Goal: Task Accomplishment & Management: Use online tool/utility

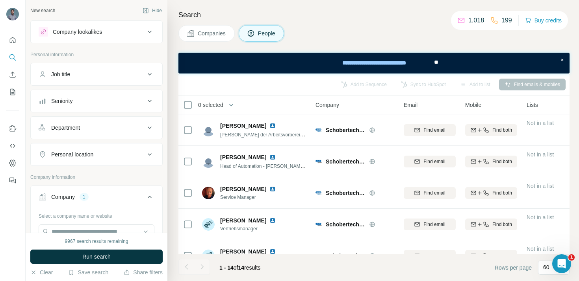
scroll to position [301, 0]
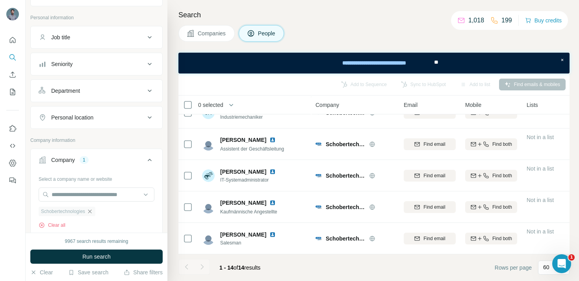
click at [93, 209] on icon "button" at bounding box center [90, 212] width 6 height 6
click at [93, 199] on input "text" at bounding box center [97, 195] width 116 height 14
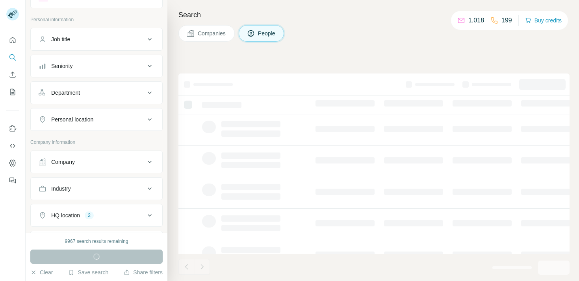
scroll to position [48, 0]
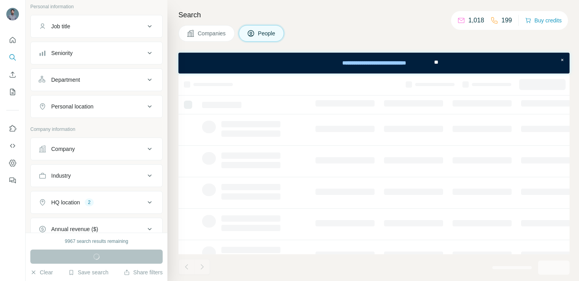
click at [150, 145] on icon at bounding box center [149, 148] width 9 height 9
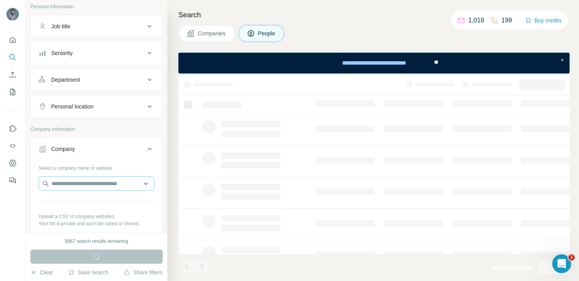
scroll to position [0, 0]
click at [96, 180] on input "text" at bounding box center [97, 184] width 116 height 14
paste input "**********"
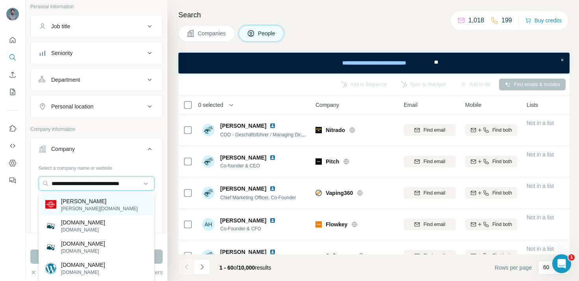
type input "**********"
click at [86, 205] on div "Rowe rowe.de" at bounding box center [97, 204] width 112 height 21
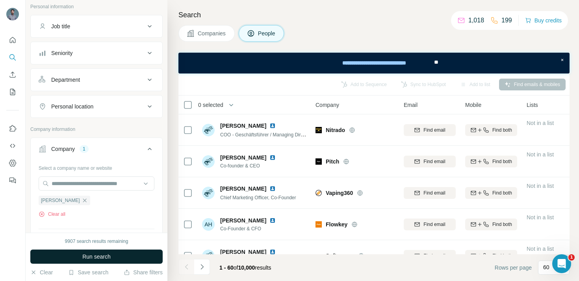
click at [91, 253] on button "Run search" at bounding box center [96, 257] width 132 height 14
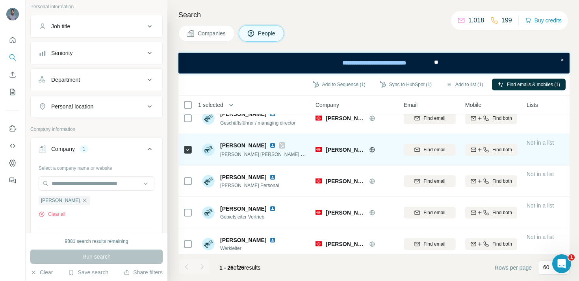
scroll to position [72, 0]
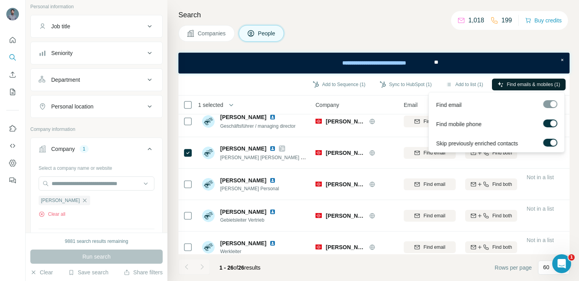
click at [526, 83] on span "Find emails & mobiles (1)" at bounding box center [533, 84] width 53 height 7
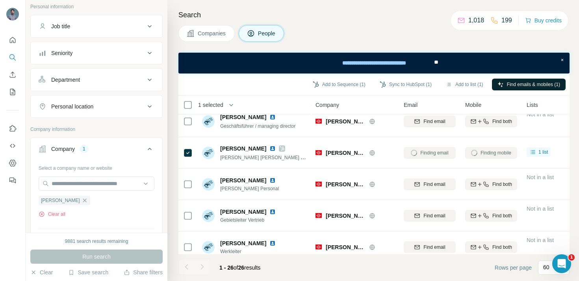
click at [367, 107] on div "Company" at bounding box center [354, 104] width 79 height 9
click at [388, 87] on button "Sync to HubSpot (1)" at bounding box center [405, 85] width 63 height 12
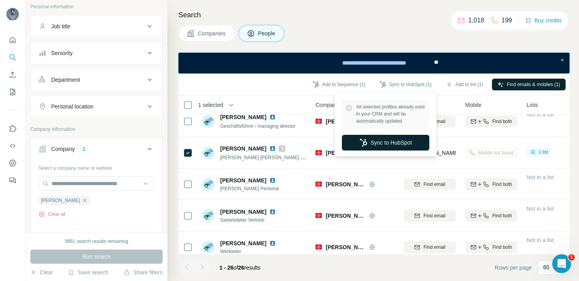
click at [387, 143] on button "Sync to HubSpot" at bounding box center [385, 143] width 87 height 16
